Goal: Information Seeking & Learning: Learn about a topic

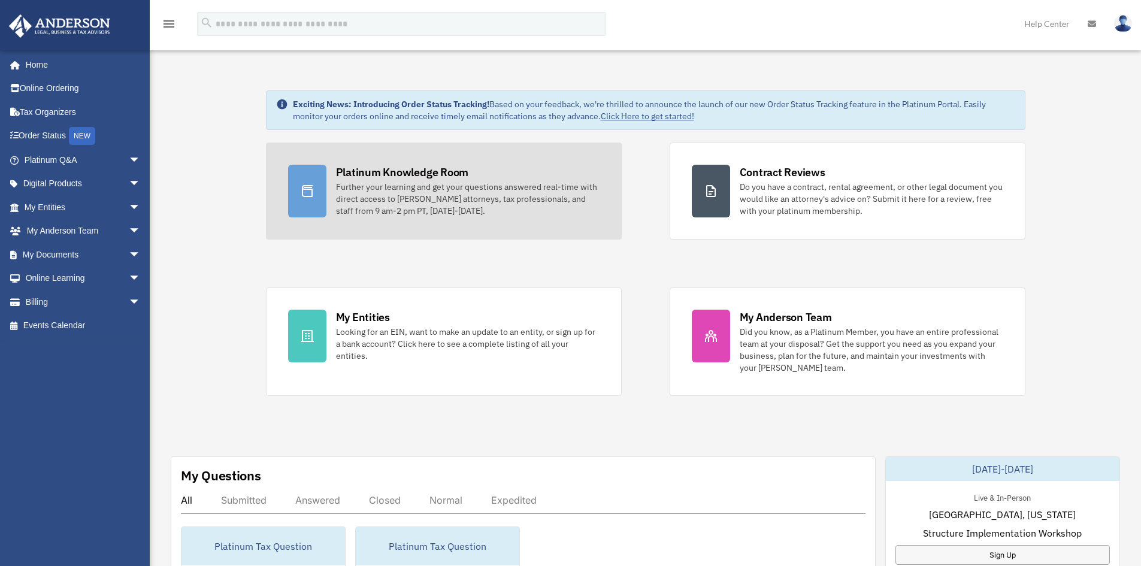
click at [354, 177] on div "Platinum Knowledge Room" at bounding box center [402, 172] width 133 height 15
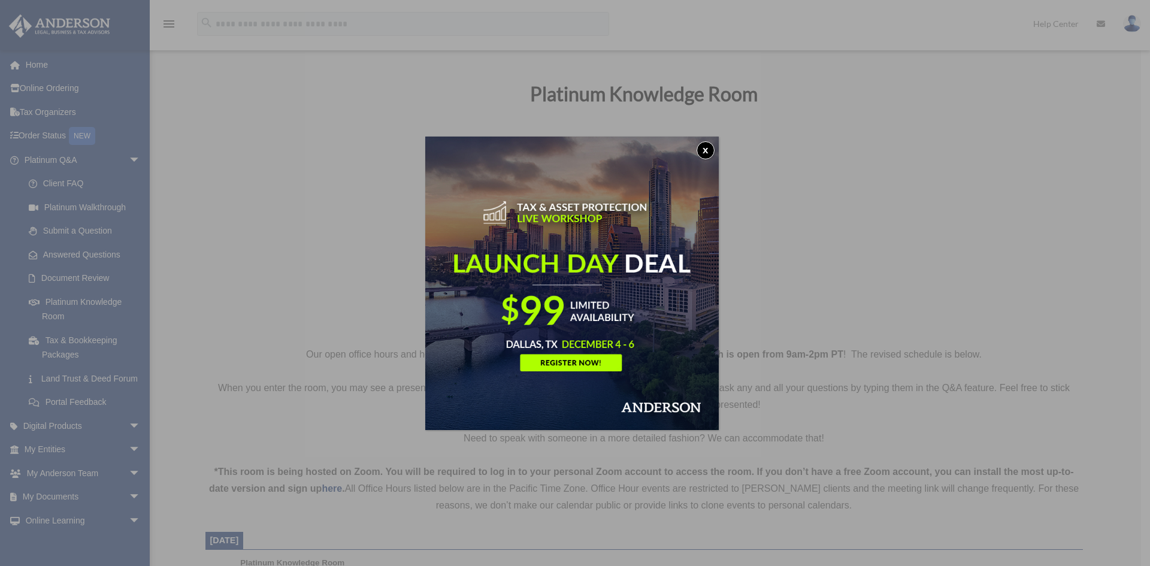
click at [708, 151] on button "x" at bounding box center [705, 150] width 18 height 18
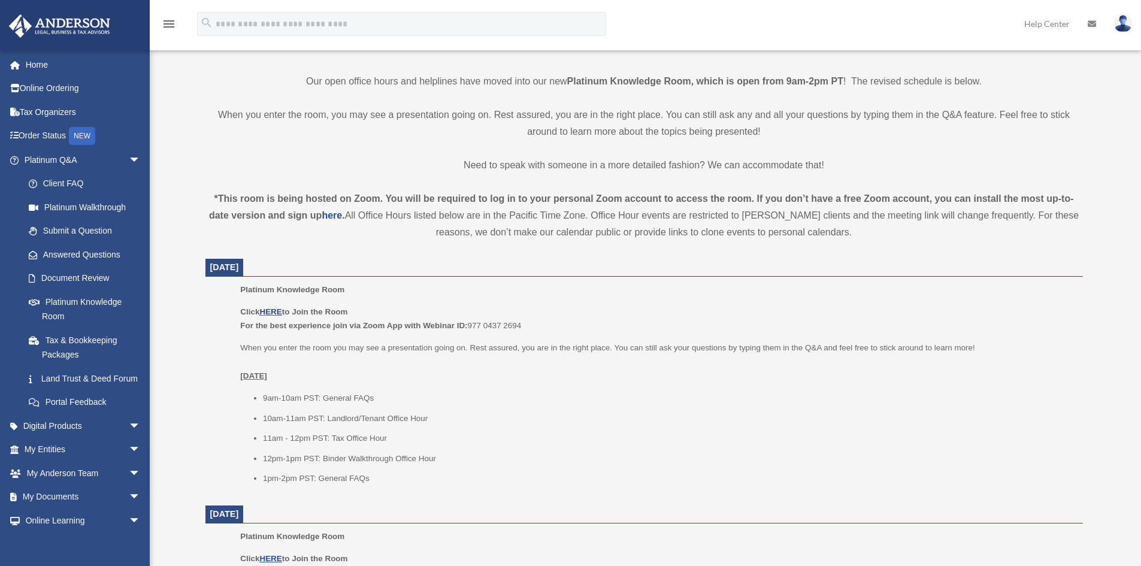
scroll to position [359, 0]
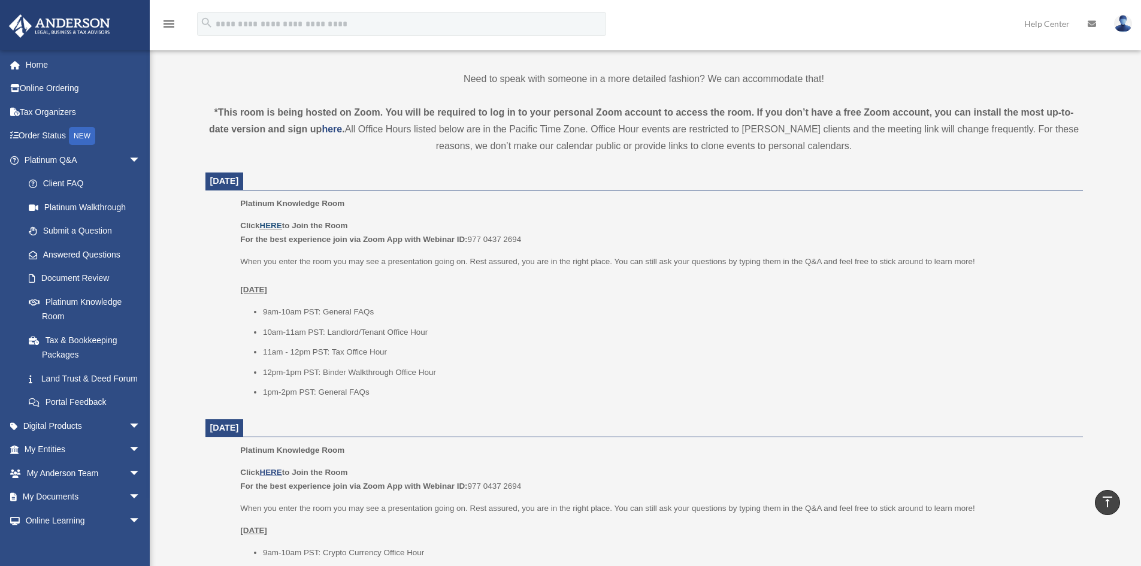
click at [265, 221] on link "HERE" at bounding box center [270, 225] width 22 height 9
